Goal: Task Accomplishment & Management: Use online tool/utility

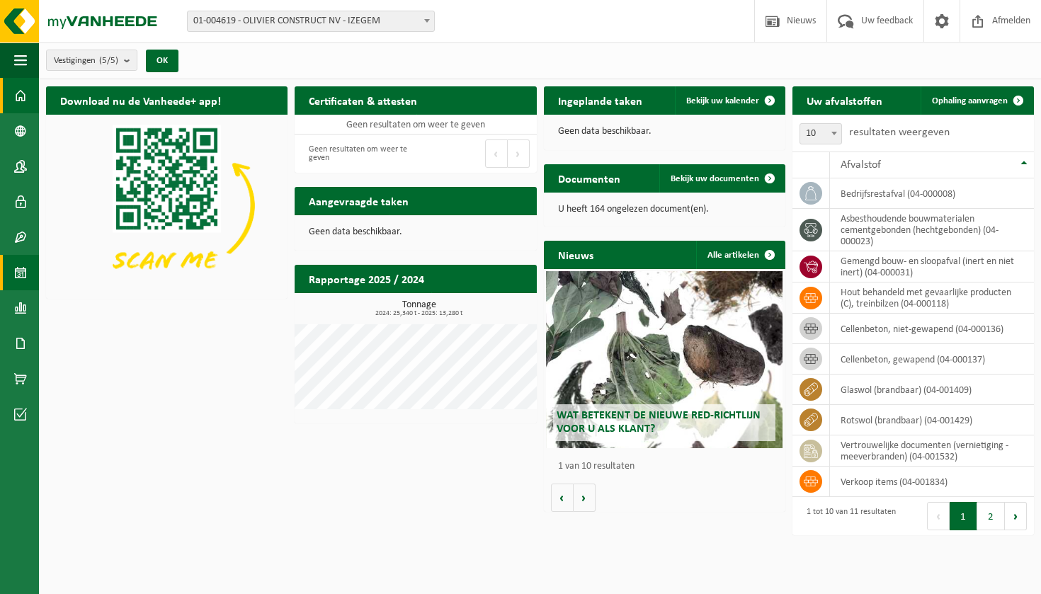
click at [21, 258] on span at bounding box center [20, 272] width 13 height 35
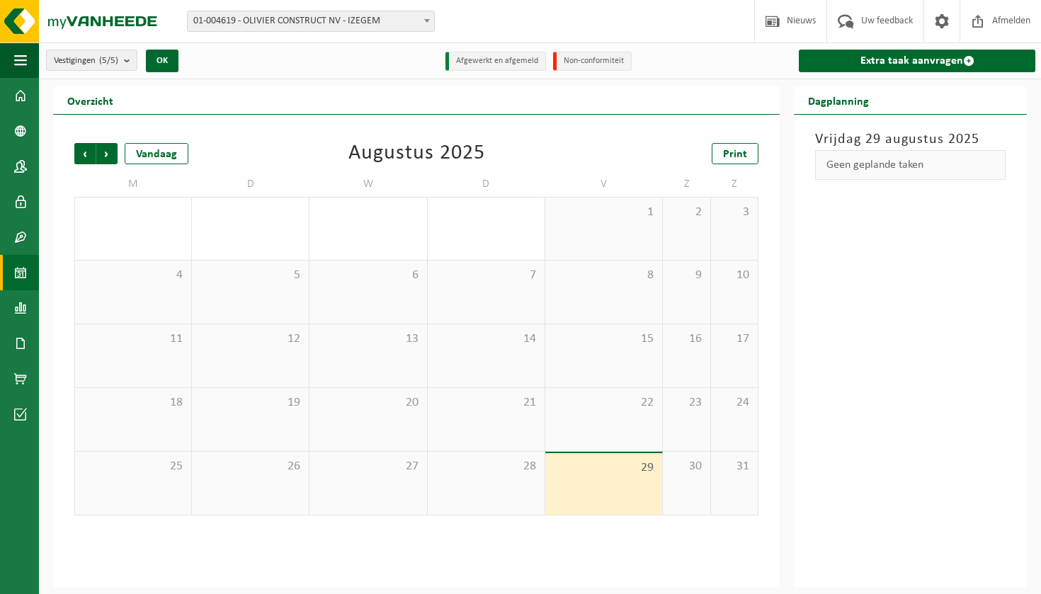
click at [598, 504] on div "29" at bounding box center [603, 484] width 117 height 62
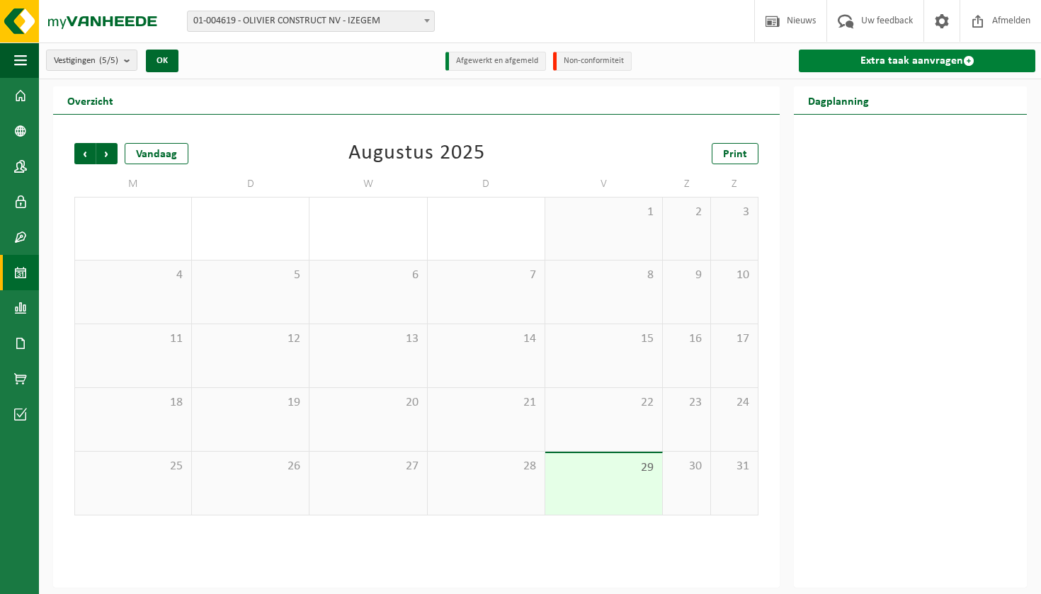
click at [872, 52] on link "Extra taak aanvragen" at bounding box center [917, 61] width 237 height 23
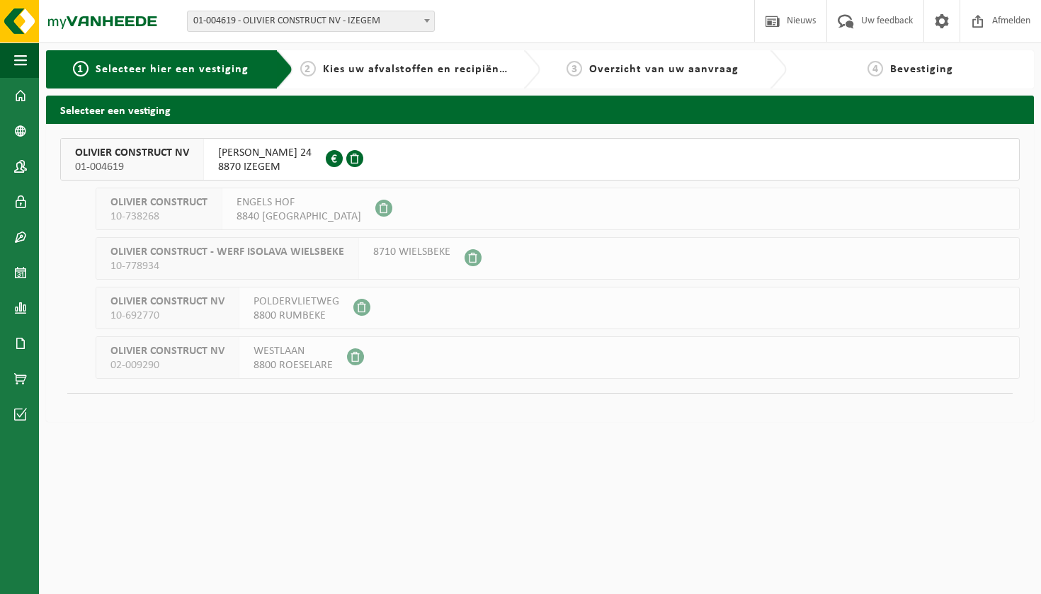
click at [301, 159] on span "LODEWIJK DE RAETLAAN 24" at bounding box center [264, 153] width 93 height 14
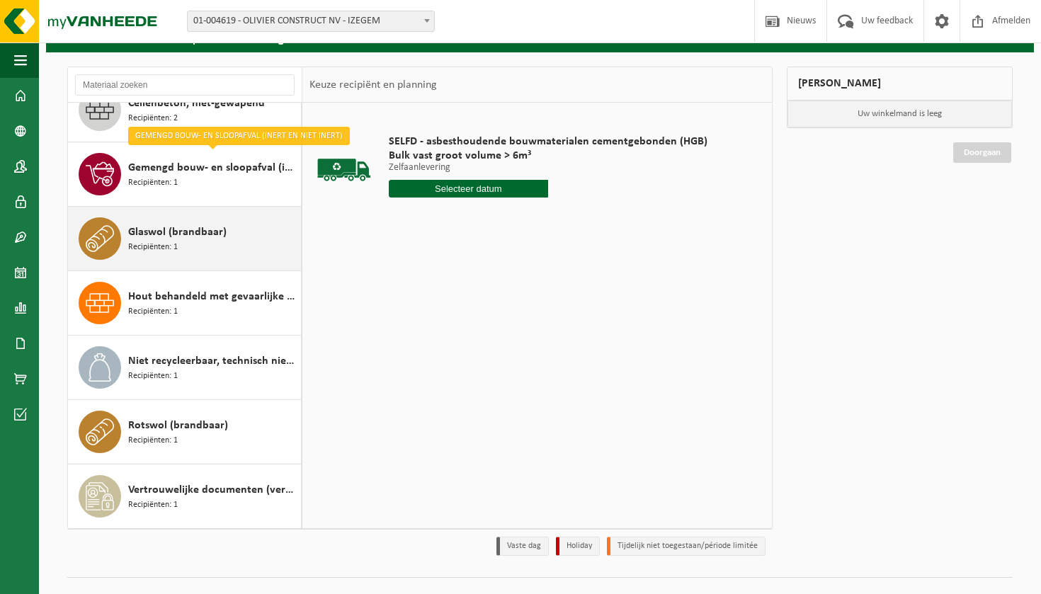
scroll to position [218, 0]
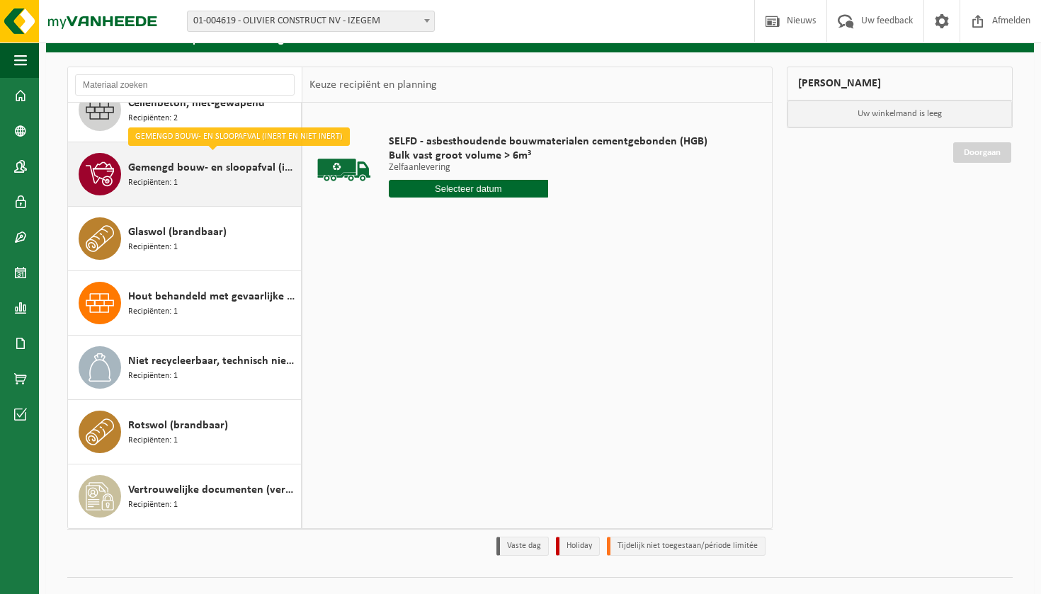
click at [212, 183] on div "Gemengd bouw- en sloopafval (inert en niet inert) Recipiënten: 1" at bounding box center [212, 174] width 169 height 42
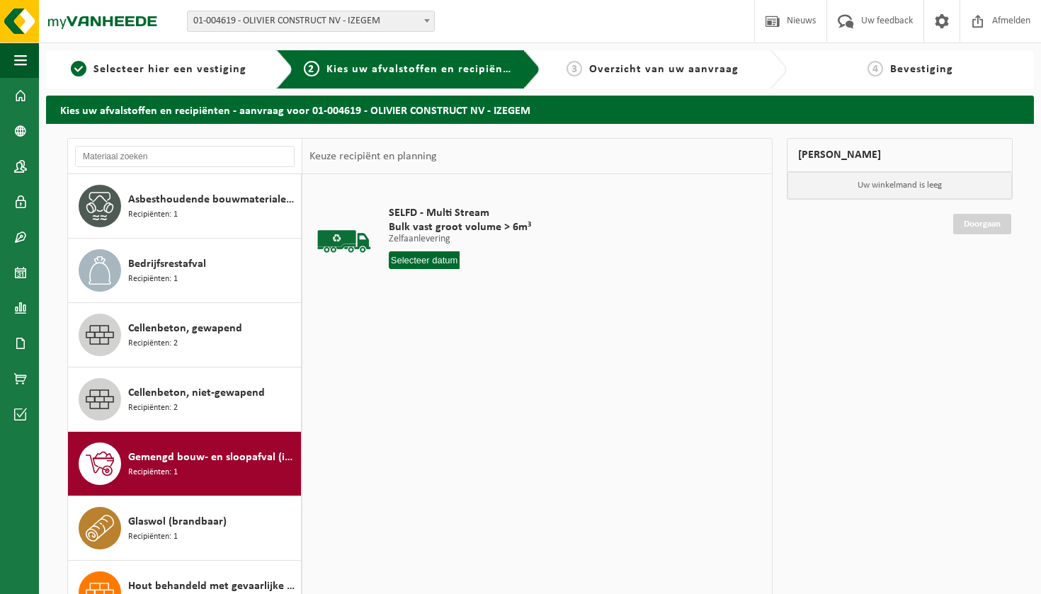
scroll to position [0, 0]
click at [436, 261] on input "text" at bounding box center [425, 260] width 72 height 18
click at [503, 426] on div "29" at bounding box center [501, 431] width 25 height 23
type input "Van 2025-08-29"
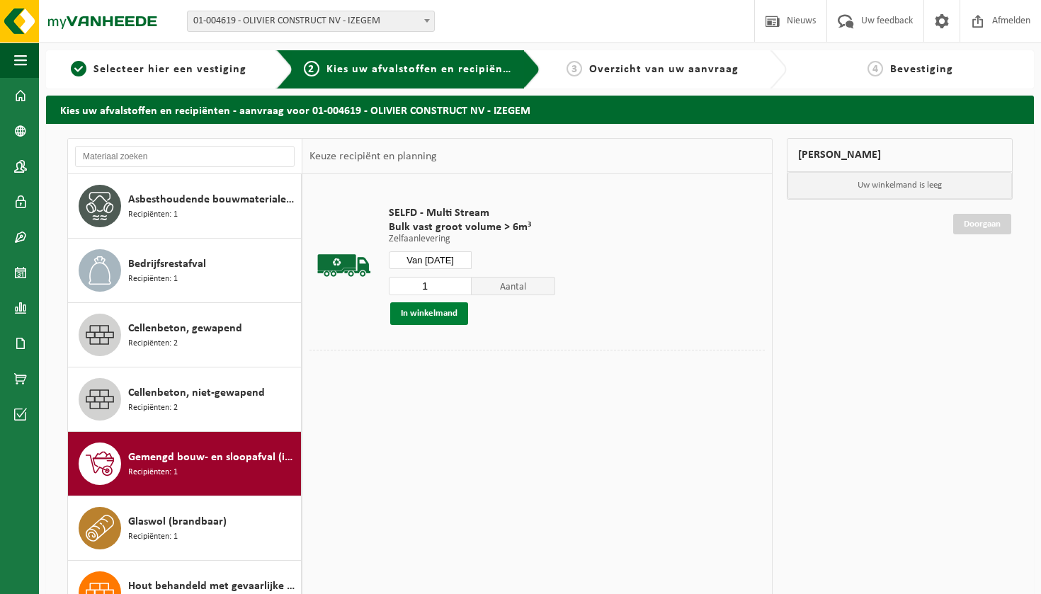
click at [417, 319] on button "In winkelmand" at bounding box center [429, 313] width 78 height 23
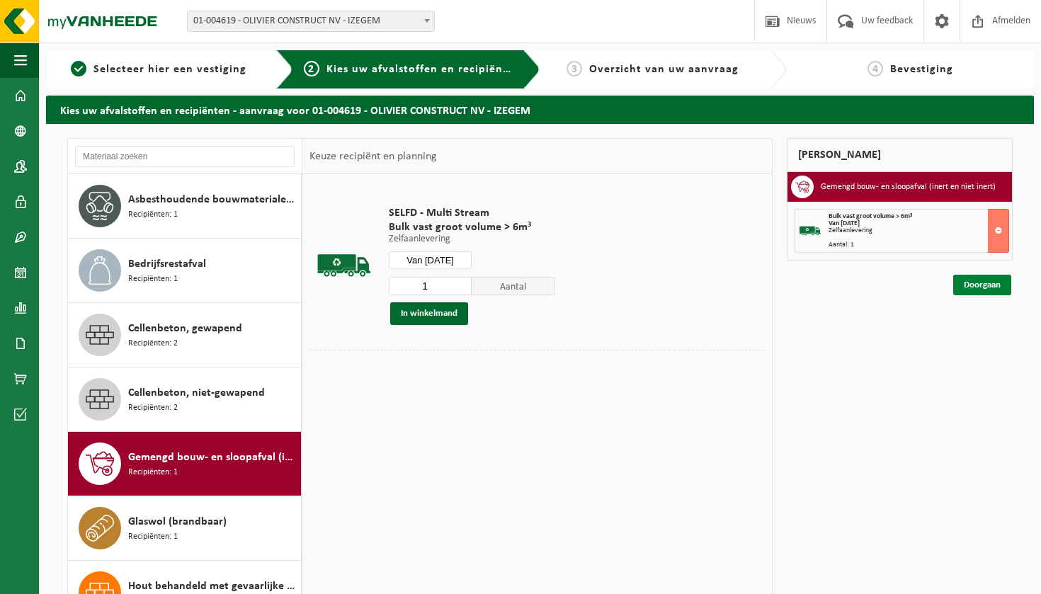
click at [989, 292] on link "Doorgaan" at bounding box center [982, 285] width 58 height 21
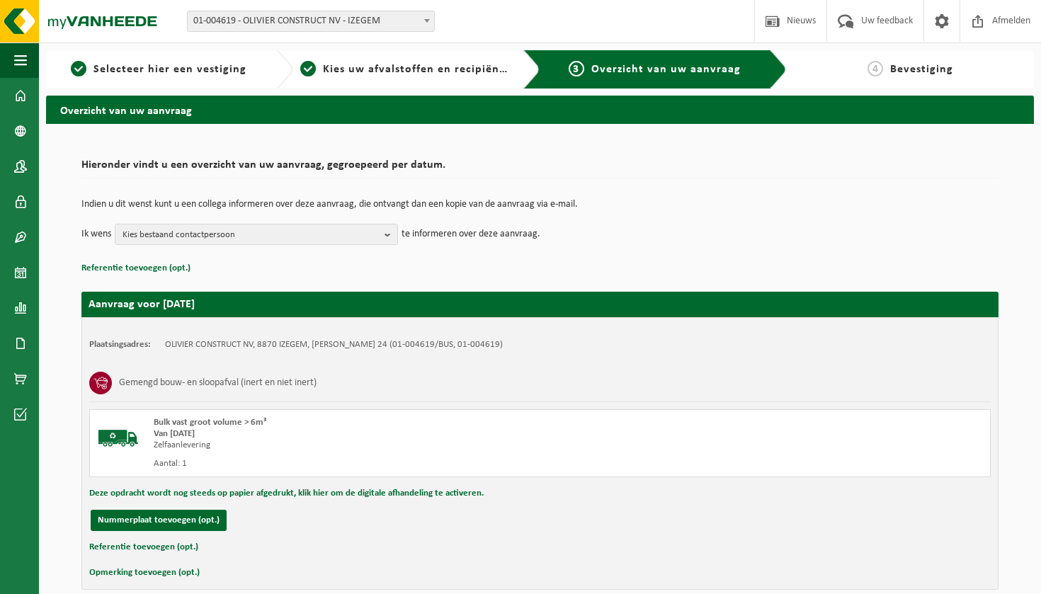
click at [285, 217] on td "Indien u dit wenst kunt u een collega informeren over deze aanvraag, die ontvan…" at bounding box center [539, 212] width 917 height 24
click at [285, 229] on span "Kies bestaand contactpersoon" at bounding box center [251, 234] width 256 height 21
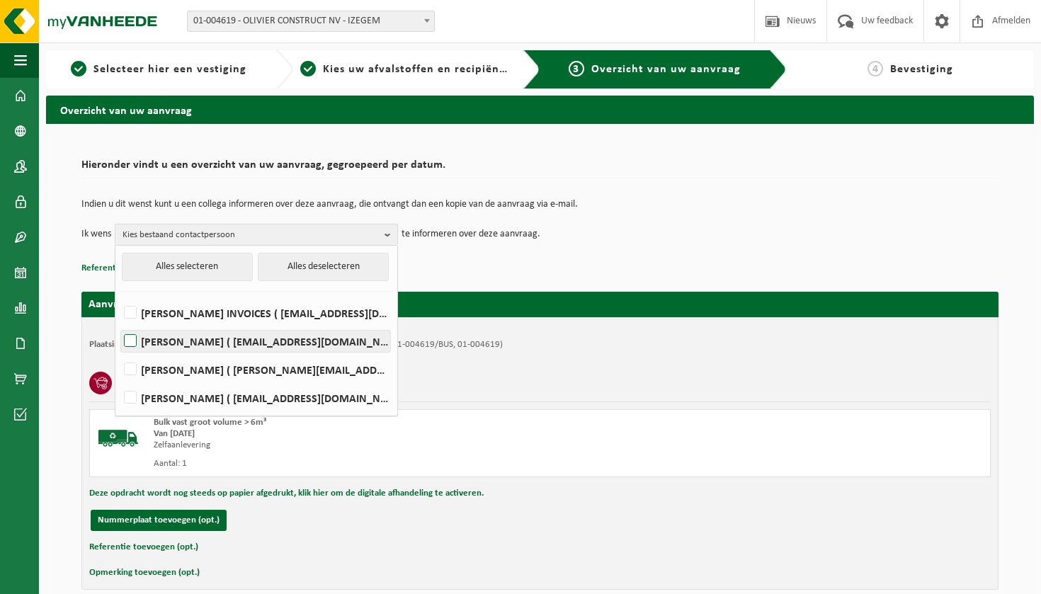
click at [305, 347] on label "EVELIEN DESMEDT ( info@olivierconstruct.be )" at bounding box center [255, 341] width 269 height 21
click at [119, 324] on input "EVELIEN DESMEDT ( info@olivierconstruct.be )" at bounding box center [118, 323] width 1 height 1
checkbox input "true"
click at [479, 262] on p "Referentie toevoegen (opt.)" at bounding box center [539, 268] width 917 height 18
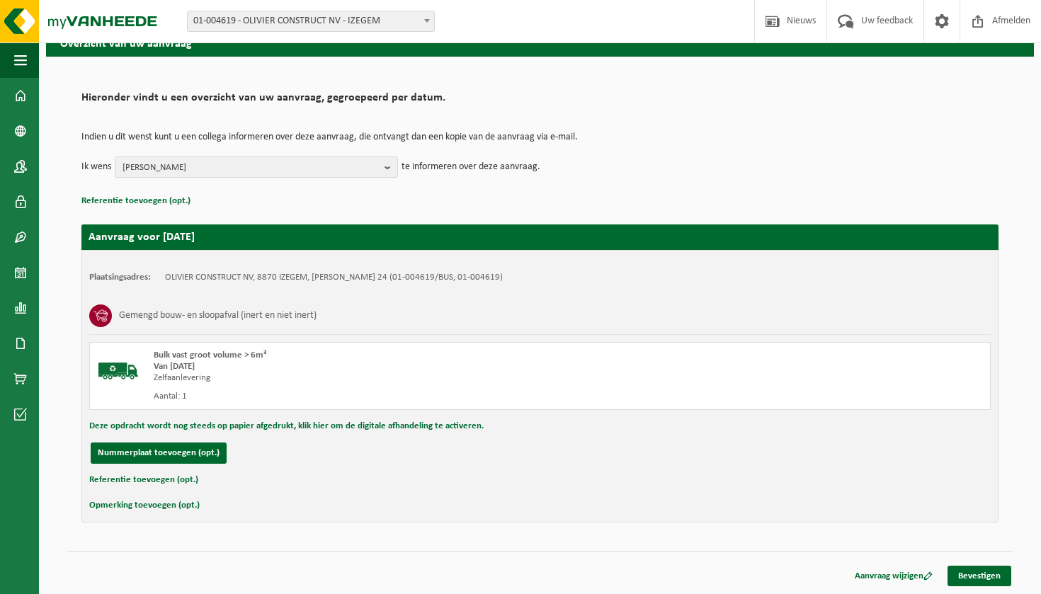
scroll to position [67, 0]
click at [1006, 576] on link "Bevestigen" at bounding box center [979, 576] width 64 height 21
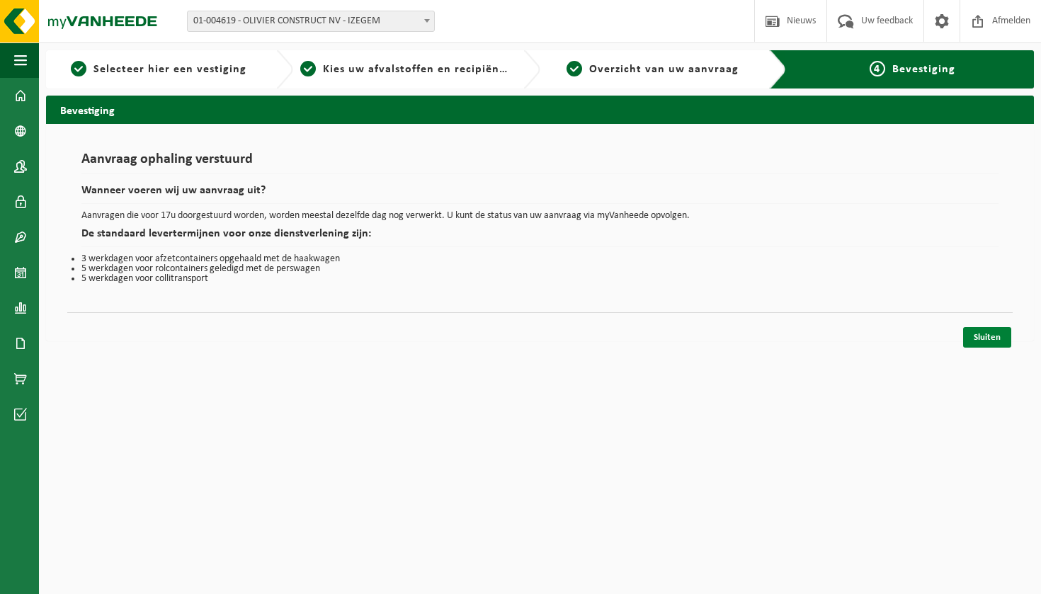
click at [985, 335] on link "Sluiten" at bounding box center [987, 337] width 48 height 21
